Goal: Task Accomplishment & Management: Complete application form

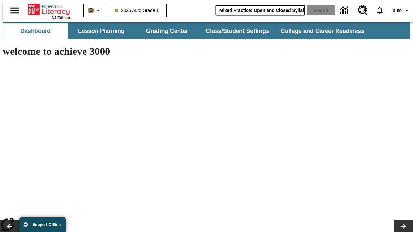
type input "Mixed Practice: Open and Closed Syllables"
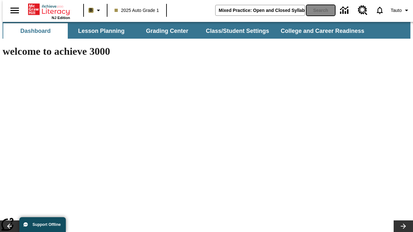
click at [317, 10] on button "Search" at bounding box center [321, 10] width 28 height 10
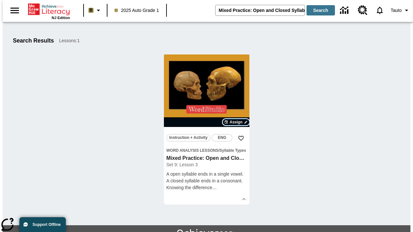
click at [236, 122] on span "Assign" at bounding box center [235, 122] width 13 height 6
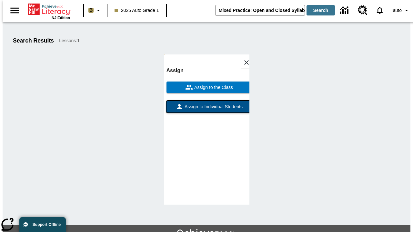
click at [207, 110] on span "Assign to Individual Students" at bounding box center [212, 107] width 59 height 7
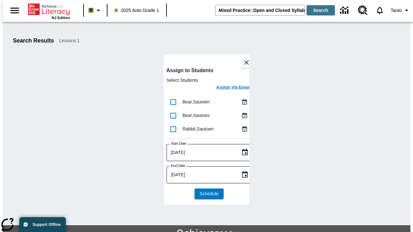
click at [173, 102] on input "lesson details" at bounding box center [174, 103] width 14 height 14
checkbox input "true"
click at [173, 116] on input "lesson details" at bounding box center [174, 116] width 14 height 14
checkbox input "true"
click at [173, 129] on input "lesson details" at bounding box center [174, 130] width 14 height 14
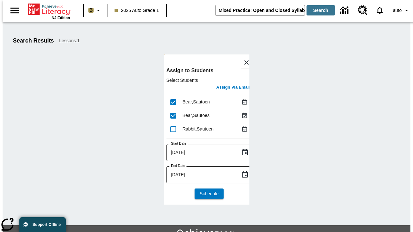
checkbox input "true"
click at [241, 153] on icon "Choose date, selected date is Sep 4, 2025" at bounding box center [245, 153] width 8 height 8
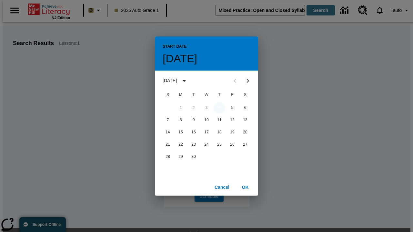
click at [219, 108] on button "4" at bounding box center [220, 108] width 12 height 12
click at [245, 187] on button "OK" at bounding box center [245, 188] width 21 height 12
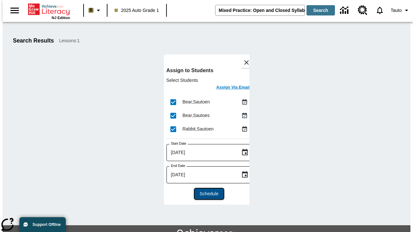
click at [207, 194] on span "Schedule" at bounding box center [209, 194] width 19 height 7
